Goal: Entertainment & Leisure: Consume media (video, audio)

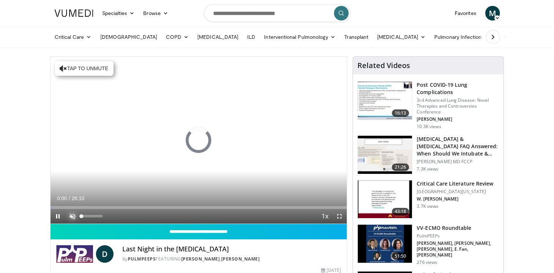
click at [71, 216] on span "Video Player" at bounding box center [72, 216] width 15 height 15
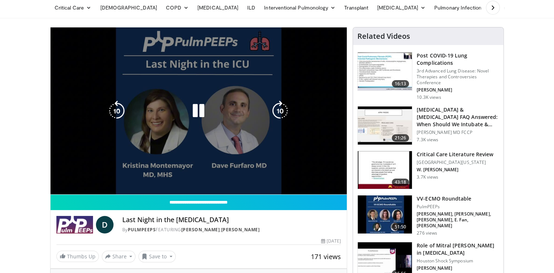
scroll to position [1, 0]
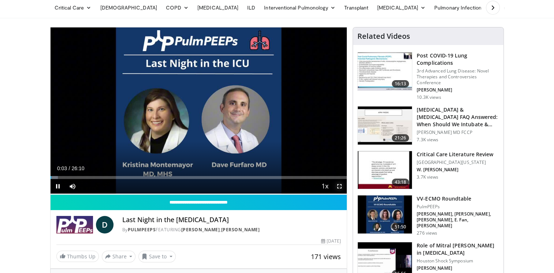
click at [339, 186] on span "Video Player" at bounding box center [339, 186] width 15 height 15
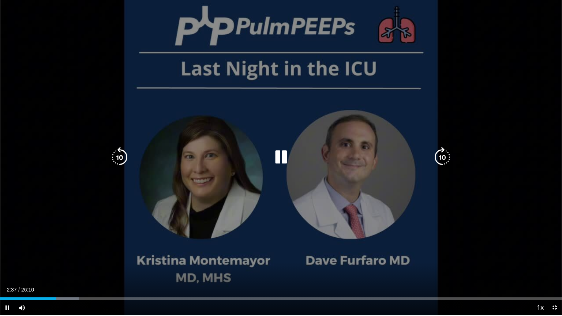
click at [281, 160] on icon "Video Player" at bounding box center [281, 157] width 20 height 20
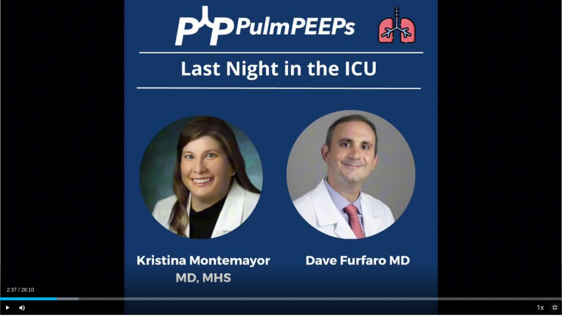
click at [553, 273] on span "Video Player" at bounding box center [554, 307] width 15 height 15
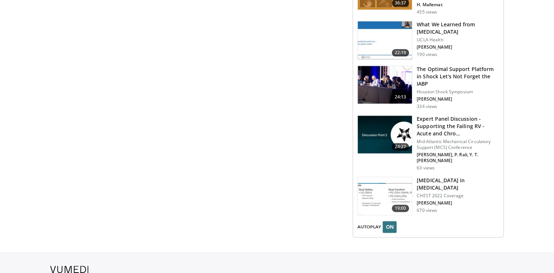
scroll to position [855, 0]
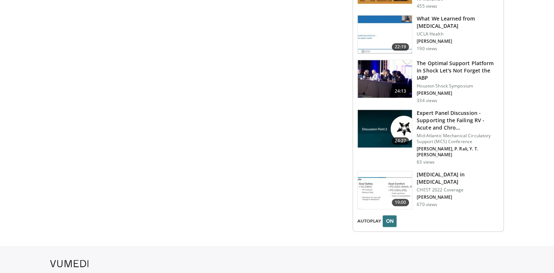
click at [382, 171] on img at bounding box center [385, 190] width 54 height 38
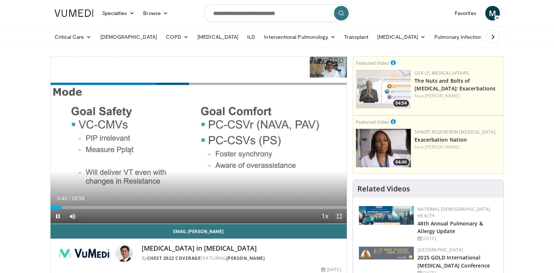
click at [338, 217] on span "Video Player" at bounding box center [339, 216] width 15 height 15
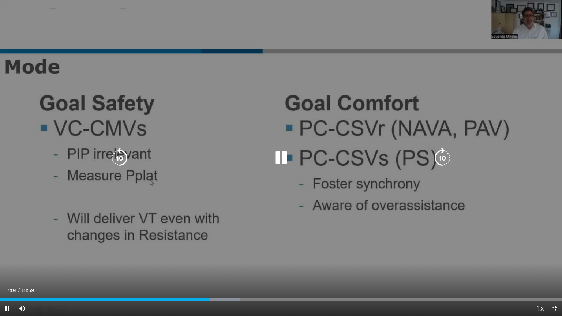
click at [280, 161] on icon "Video Player" at bounding box center [281, 158] width 20 height 20
click at [279, 158] on icon "Video Player" at bounding box center [281, 158] width 20 height 20
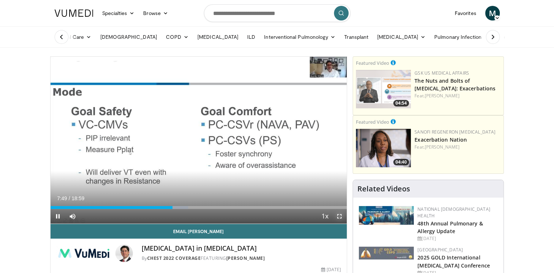
click at [339, 217] on video-js "**********" at bounding box center [198, 140] width 296 height 167
click at [339, 217] on span "Video Player" at bounding box center [339, 216] width 15 height 15
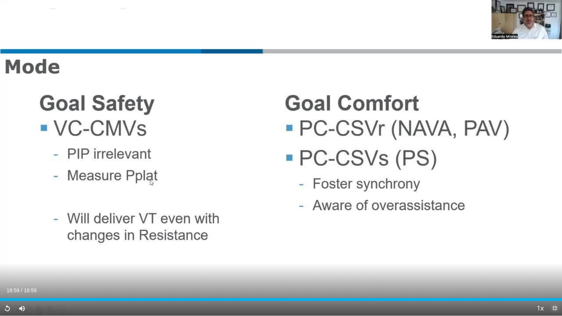
click at [553, 273] on span "Video Player" at bounding box center [554, 308] width 15 height 15
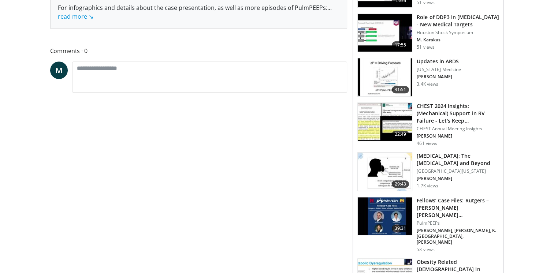
scroll to position [317, 0]
